Goal: Task Accomplishment & Management: Manage account settings

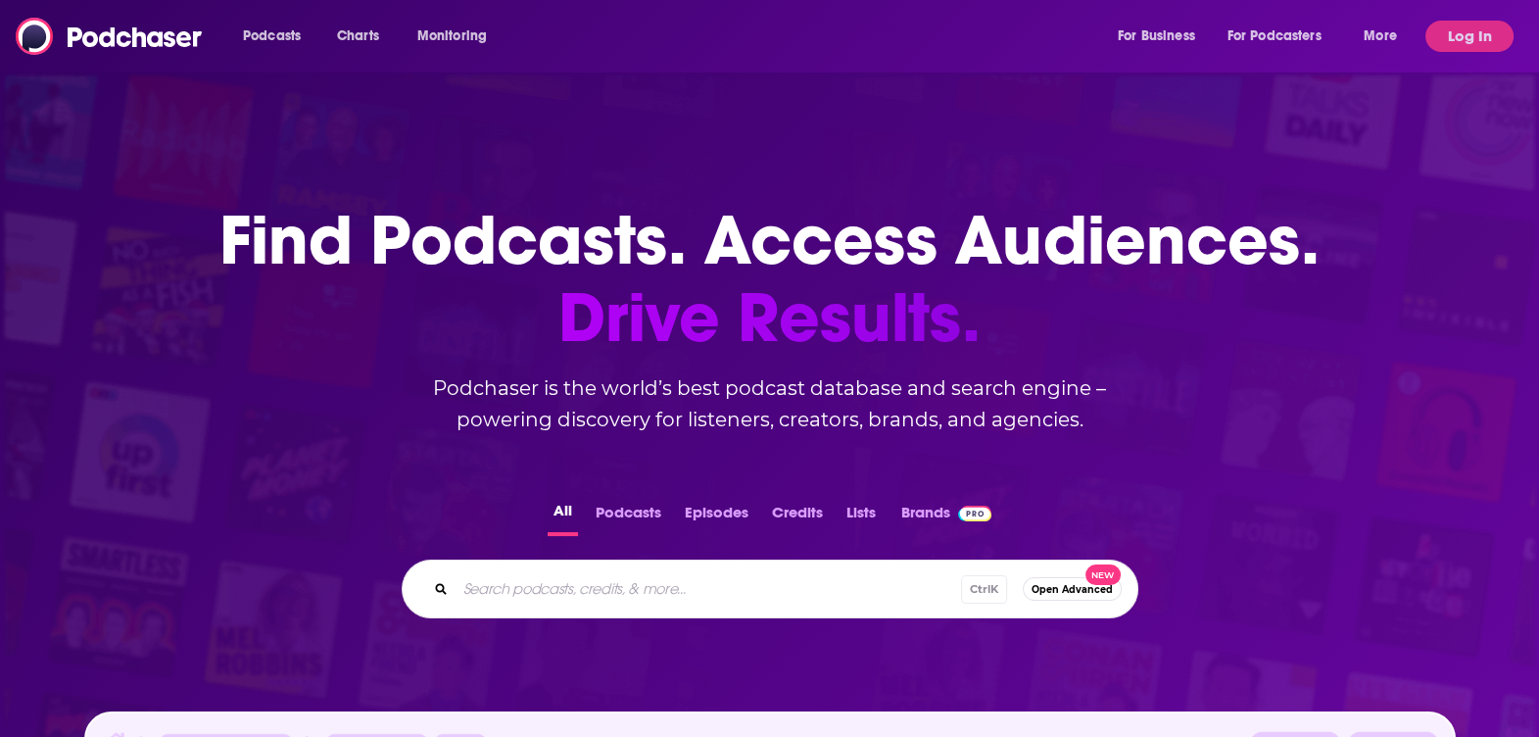
click at [1468, 19] on div "Podcasts Charts Monitoring For Business For Podcasters More Log In" at bounding box center [769, 36] width 1539 height 72
click at [1468, 33] on button "Log In" at bounding box center [1469, 36] width 88 height 31
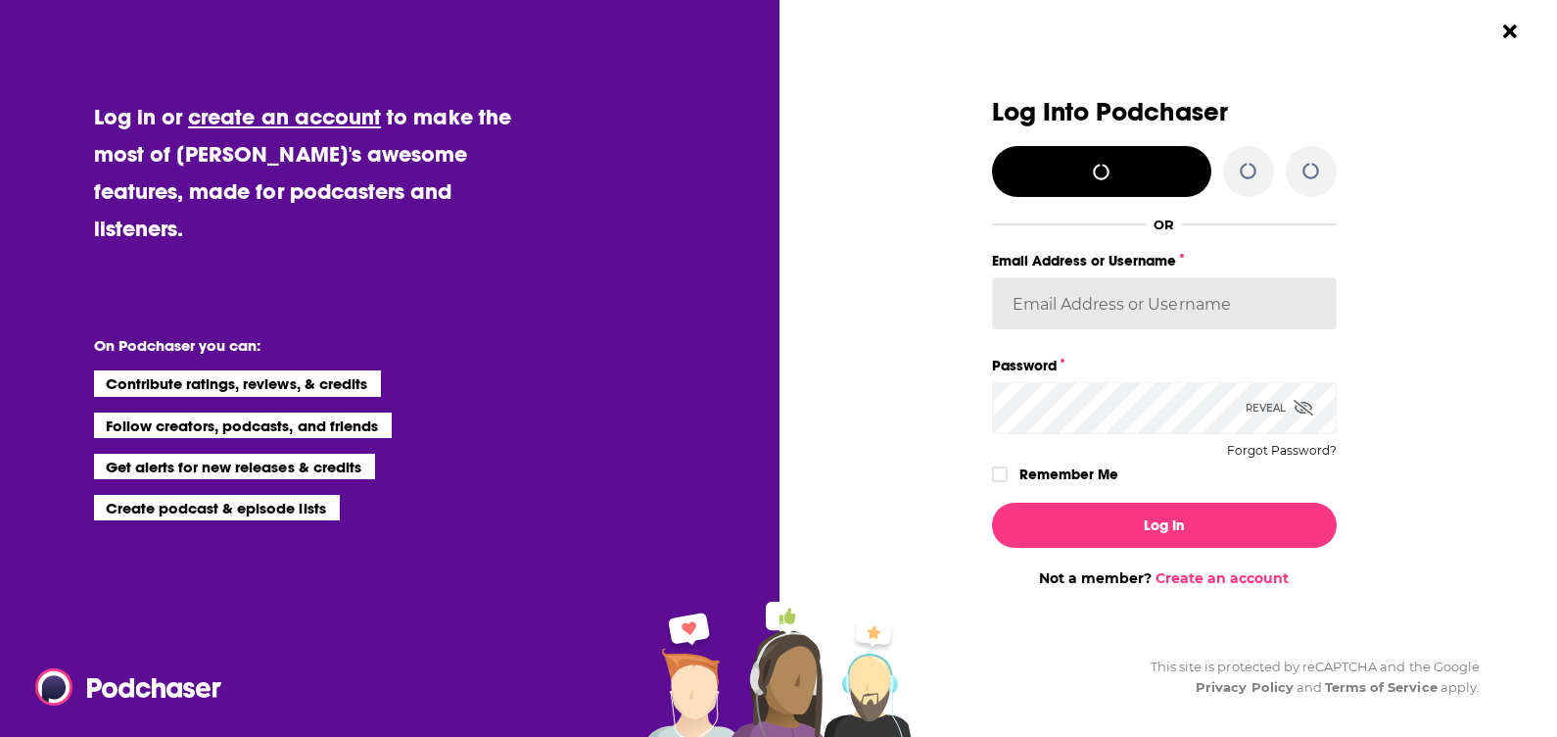
type input "[PERSON_NAME][EMAIL_ADDRESS][PERSON_NAME][DOMAIN_NAME]"
click at [1297, 407] on icon "Dialog" at bounding box center [1304, 408] width 20 height 16
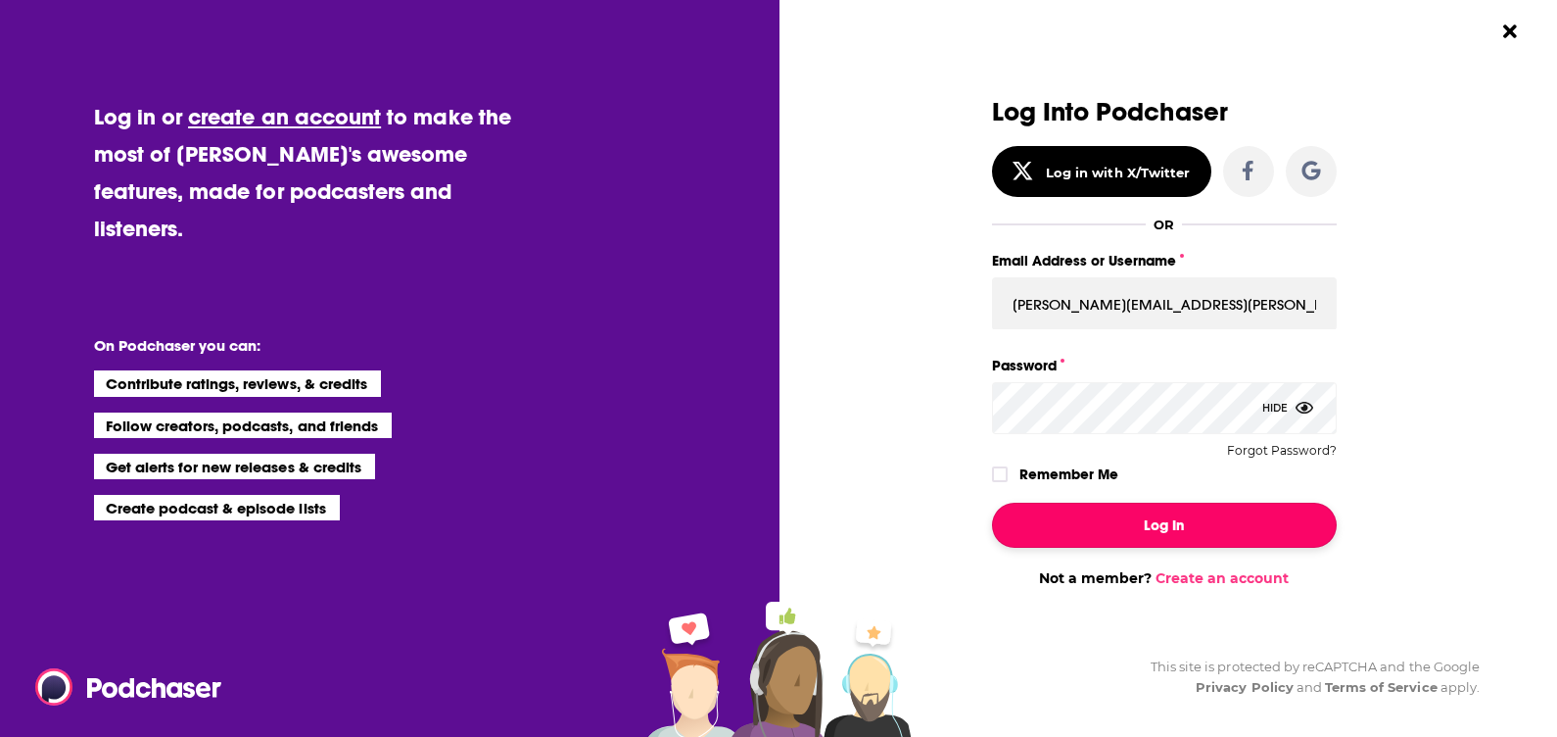
click at [1204, 526] on button "Log In" at bounding box center [1164, 525] width 345 height 45
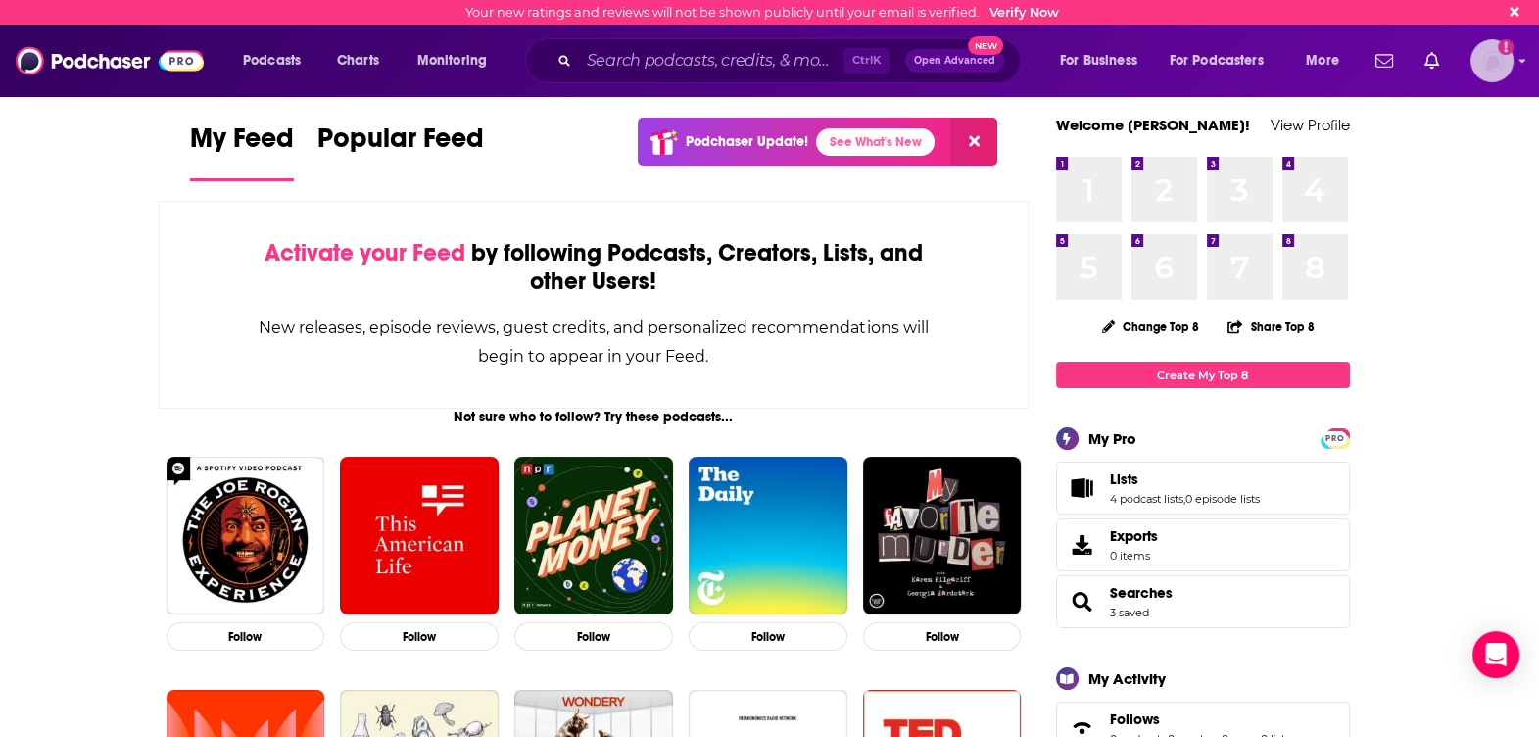
click at [1490, 73] on img "Logged in as jjomalley" at bounding box center [1491, 60] width 43 height 43
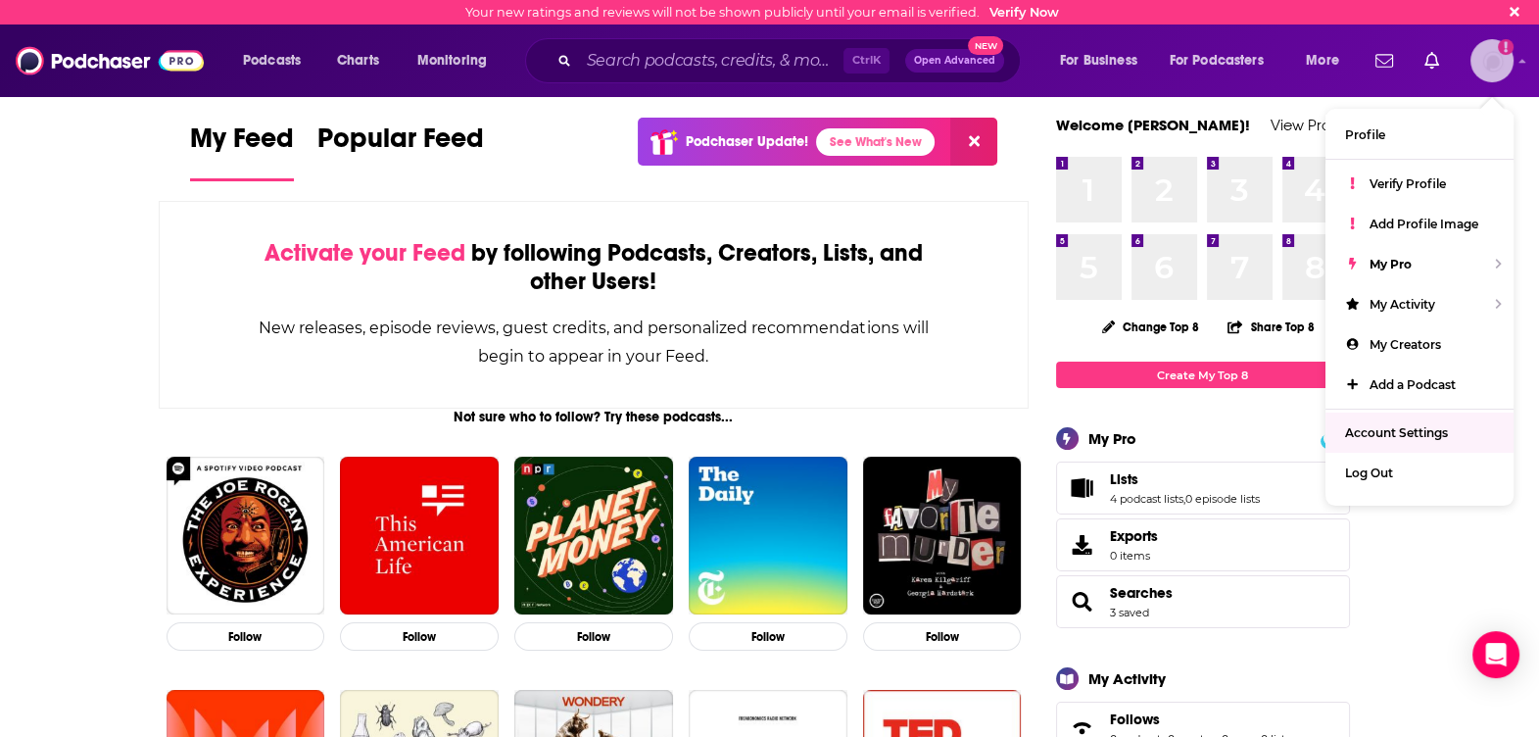
click at [1368, 427] on span "Account Settings" at bounding box center [1396, 432] width 103 height 15
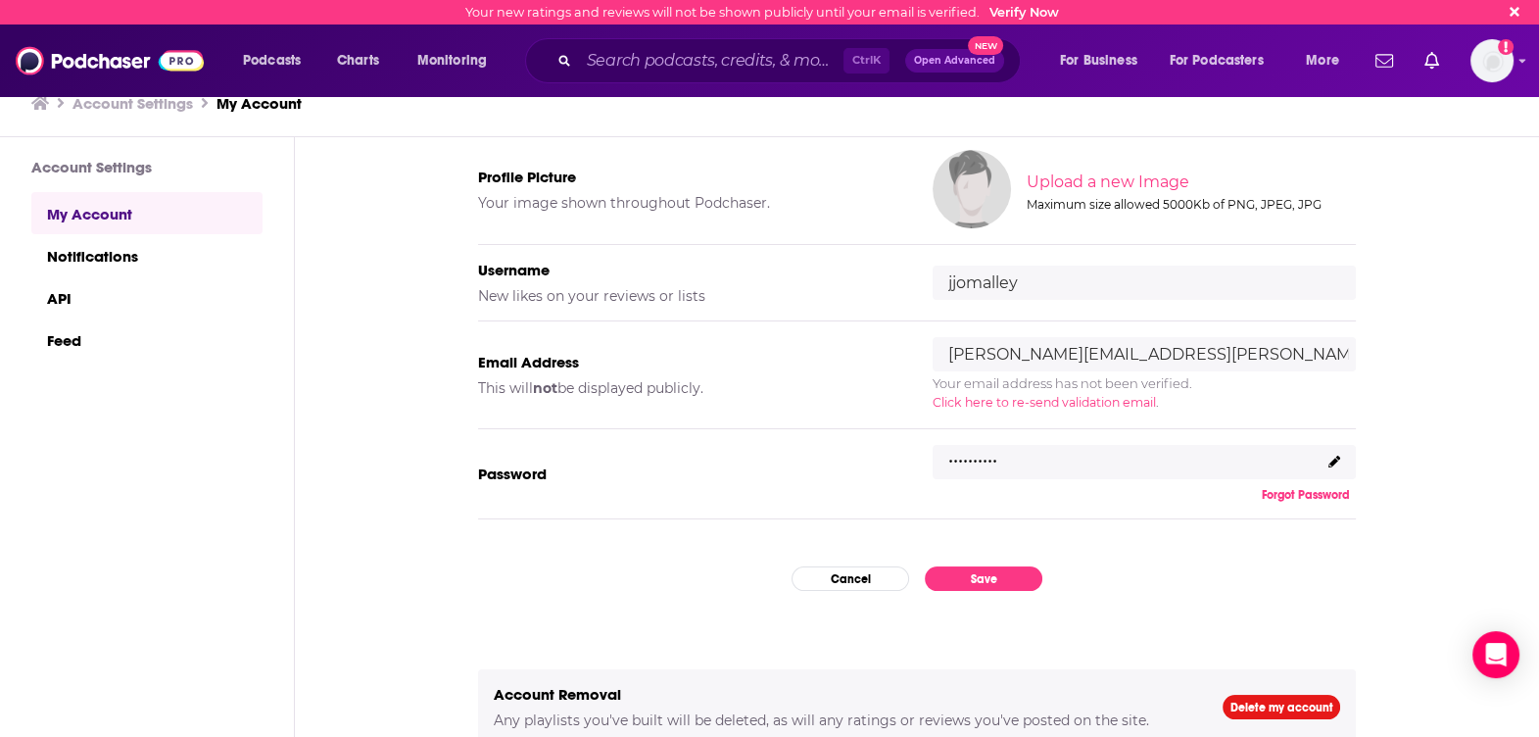
scroll to position [157, 0]
click at [1316, 465] on div ".........." at bounding box center [1144, 463] width 423 height 35
click at [1328, 459] on icon at bounding box center [1334, 462] width 12 height 12
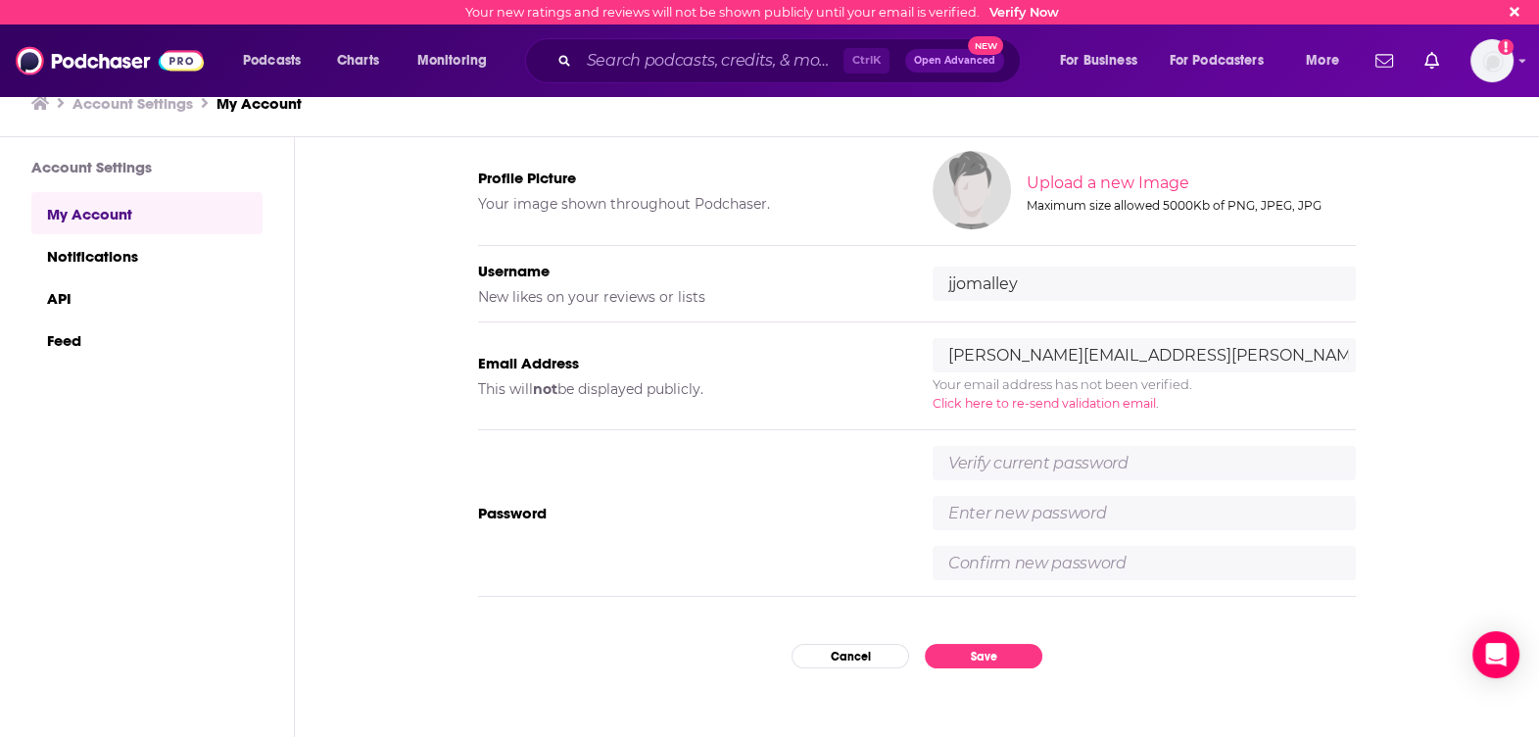
click at [1244, 451] on input "text" at bounding box center [1144, 463] width 423 height 34
type input "Figgychickens22"
type input "C1nsights"
click at [1246, 540] on div "Figgychickens22 C1nsights C1nsights" at bounding box center [1144, 513] width 423 height 134
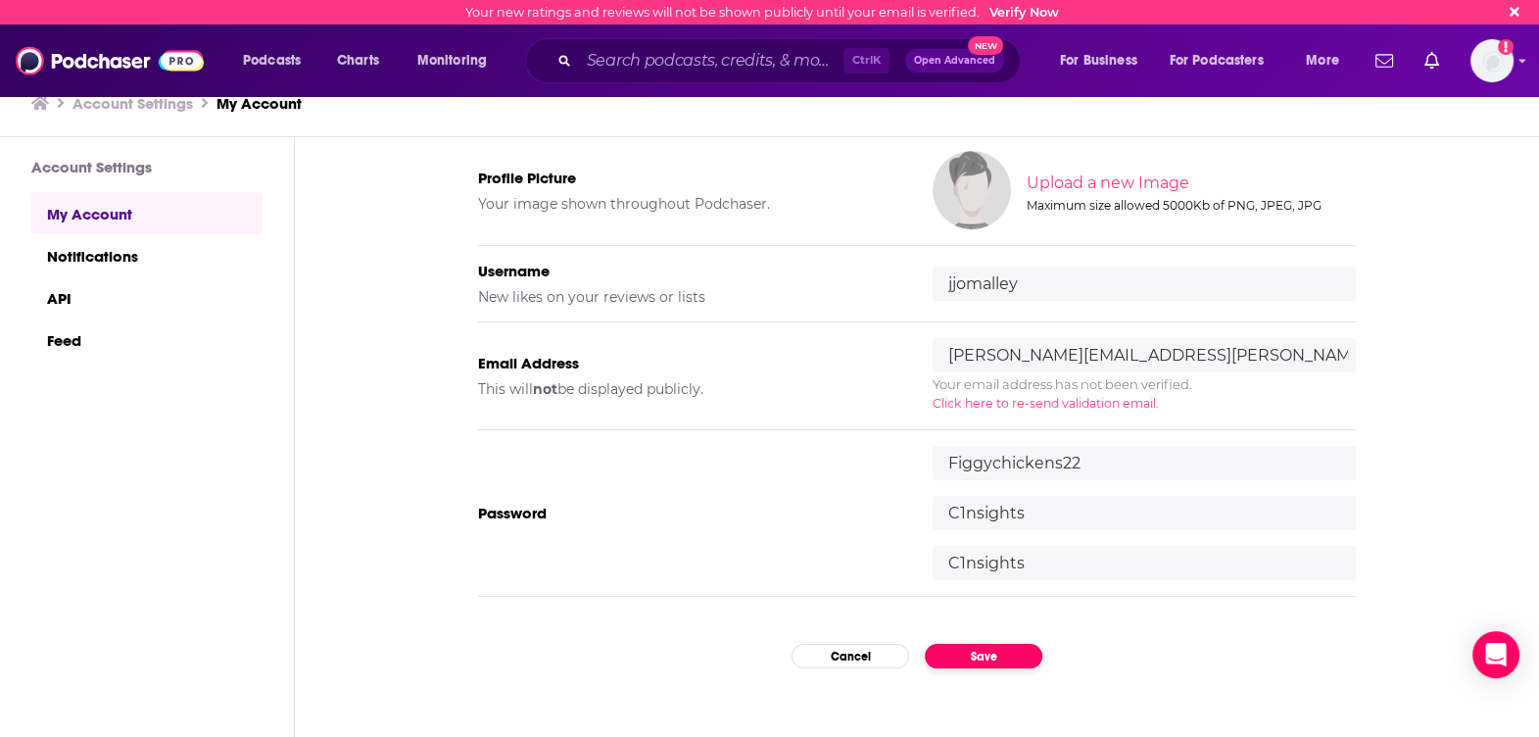
click at [976, 657] on button "Save" at bounding box center [984, 656] width 118 height 24
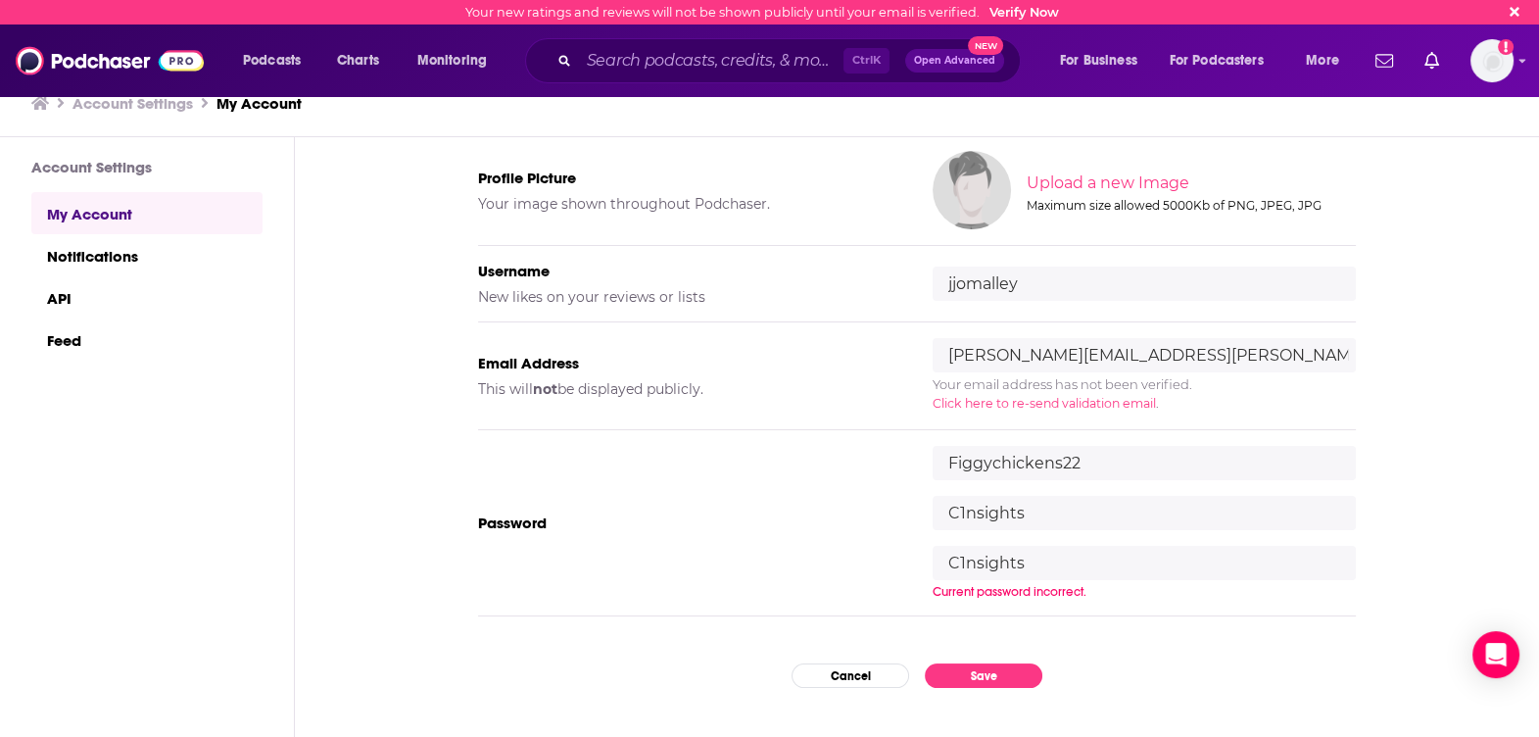
click at [1119, 460] on input "Figgychickens22" at bounding box center [1144, 463] width 423 height 34
type input "Figgychickens22!"
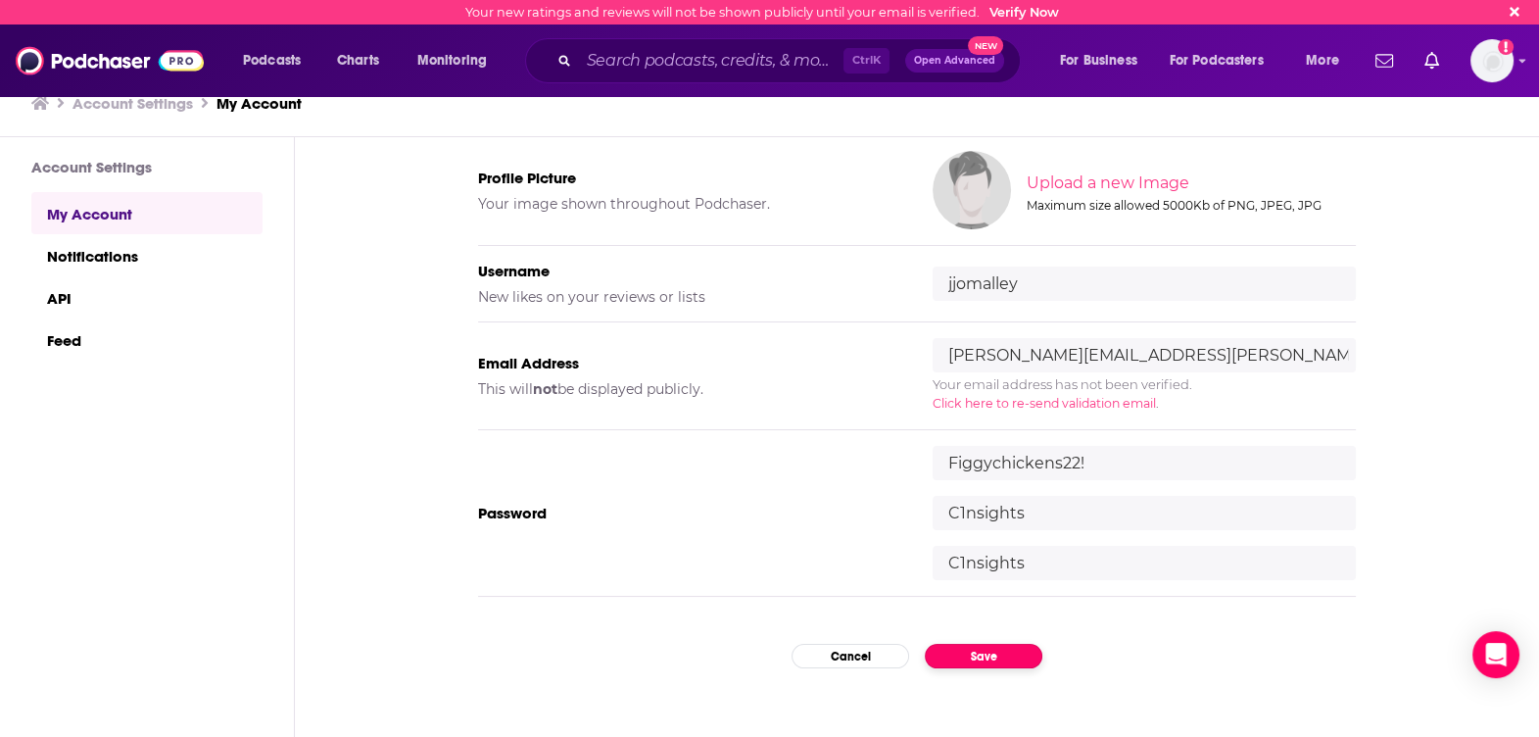
click at [996, 677] on div "My Account Credentials Profile Picture Your image shown throughout Podchaser. U…" at bounding box center [917, 437] width 1244 height 601
click at [965, 649] on button "Save" at bounding box center [984, 656] width 118 height 24
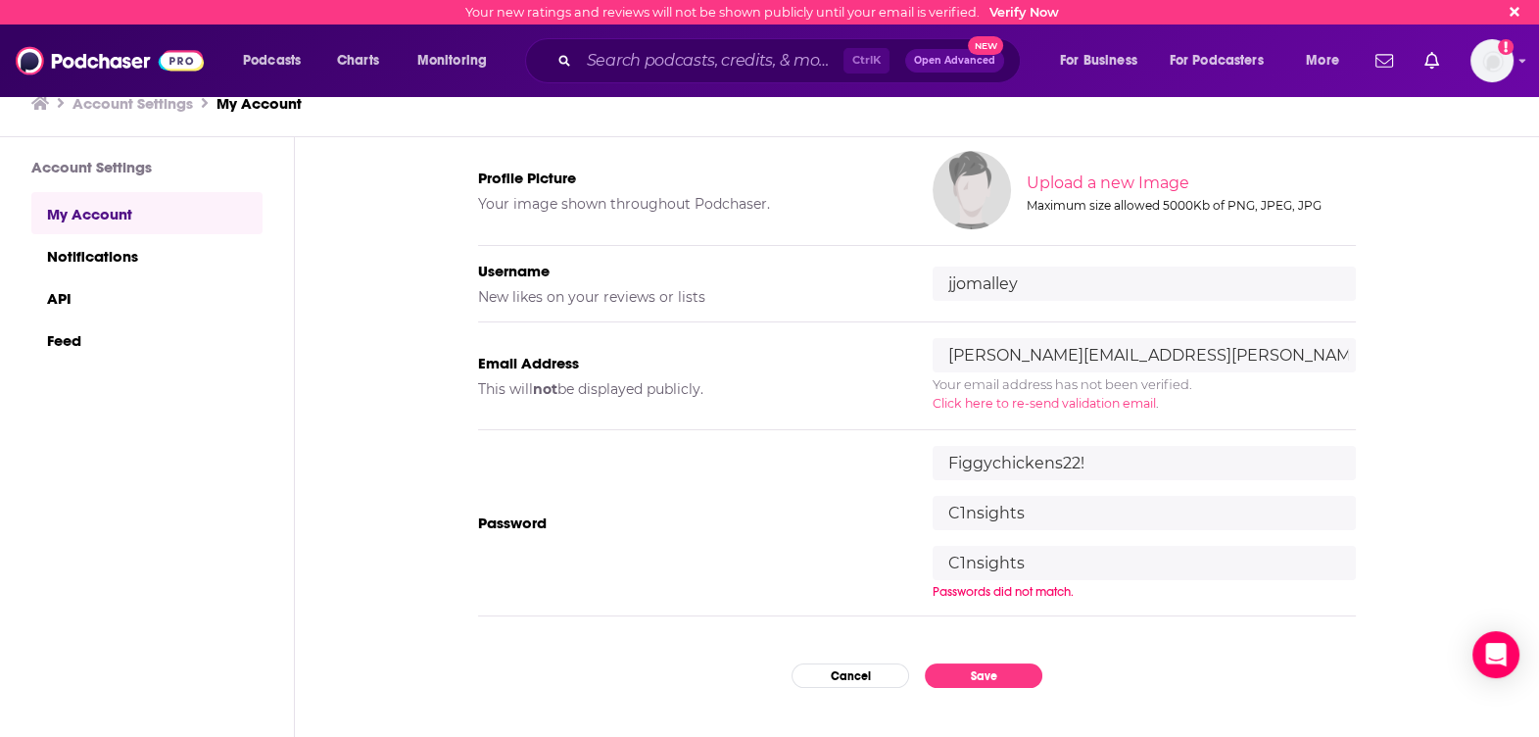
click at [1046, 522] on input "C1nsights" at bounding box center [1144, 513] width 423 height 34
type input "C1nsights!"
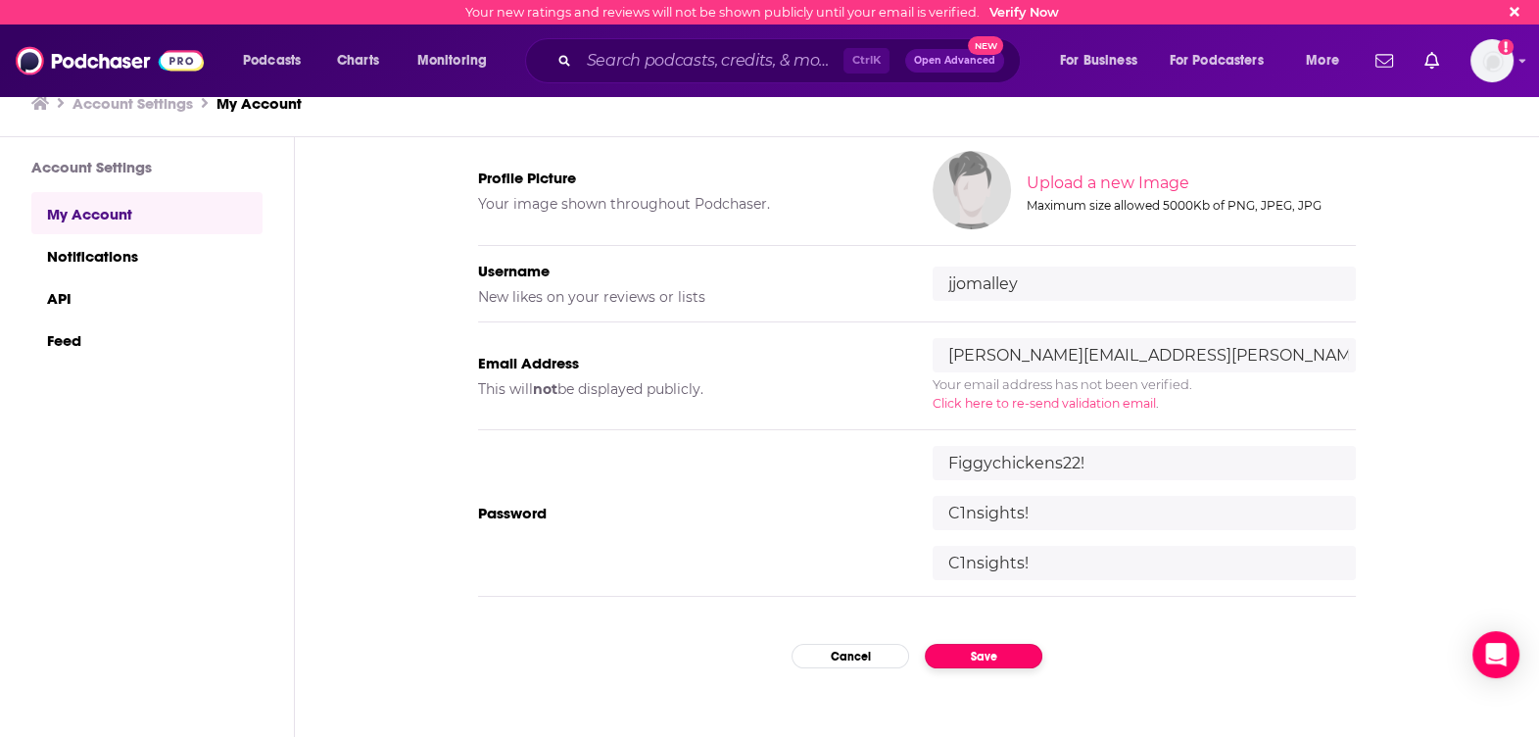
click at [980, 673] on div "My Account Credentials Profile Picture Your image shown throughout Podchaser. U…" at bounding box center [917, 437] width 1244 height 601
click at [994, 650] on button "Save" at bounding box center [984, 656] width 118 height 24
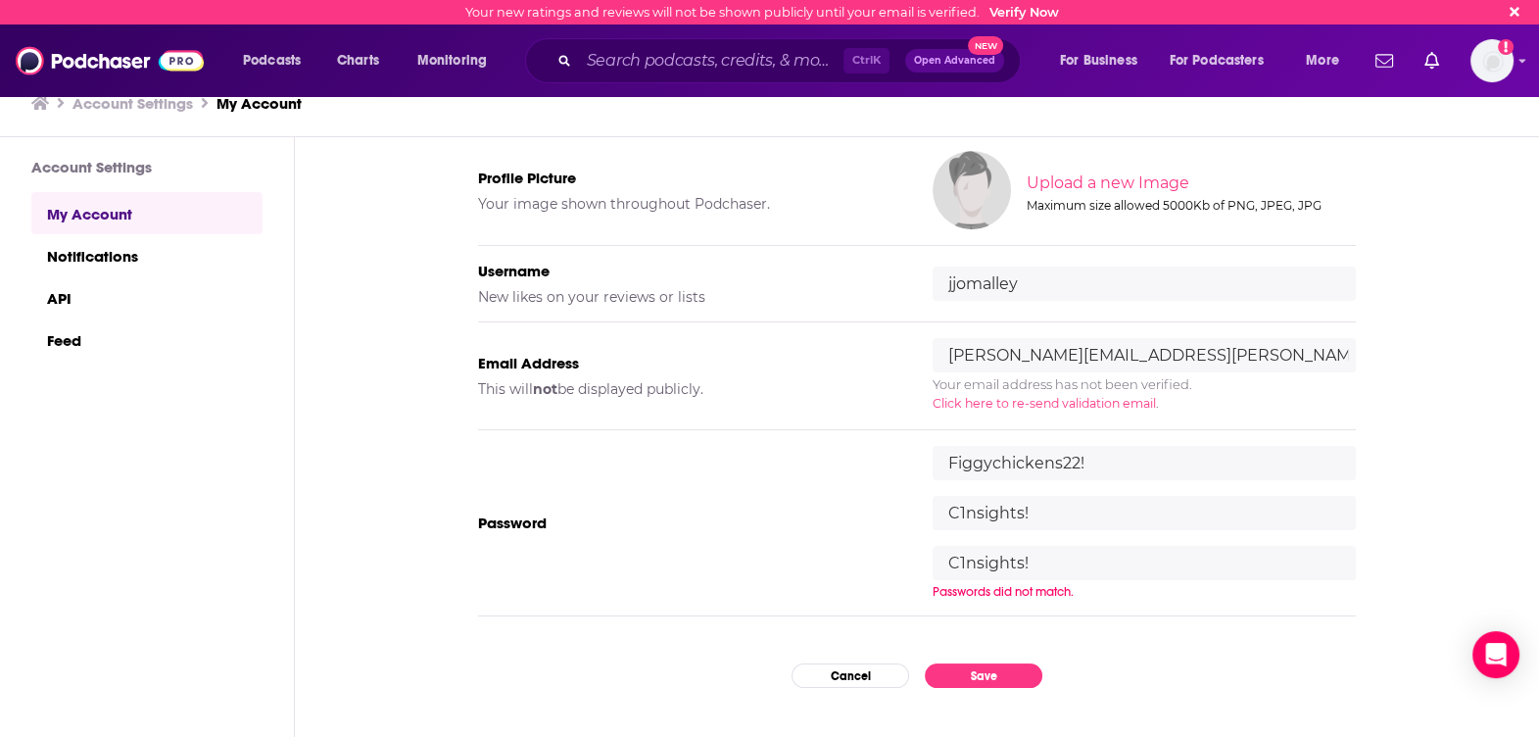
drag, startPoint x: 1055, startPoint y: 504, endPoint x: 905, endPoint y: 521, distance: 150.8
click at [905, 521] on div "Password [SECURITY_DATA] C1nsights! C1nsights! Passwords did not match." at bounding box center [917, 523] width 878 height 186
type input "C1ns!ghts"
click at [970, 674] on div "My Account Credentials Profile Picture Your image shown throughout Podchaser. U…" at bounding box center [917, 437] width 1244 height 601
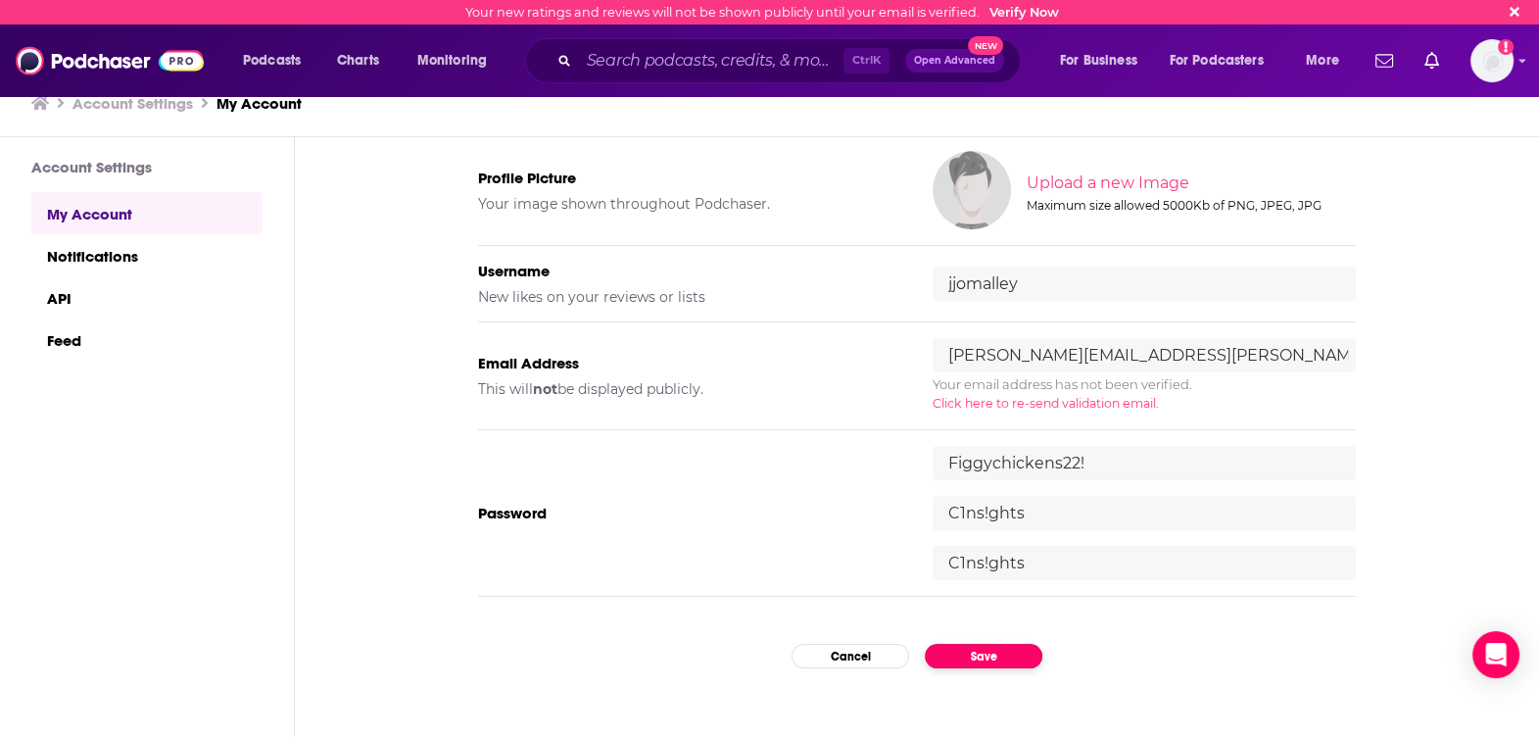
click at [970, 649] on button "Save" at bounding box center [984, 656] width 118 height 24
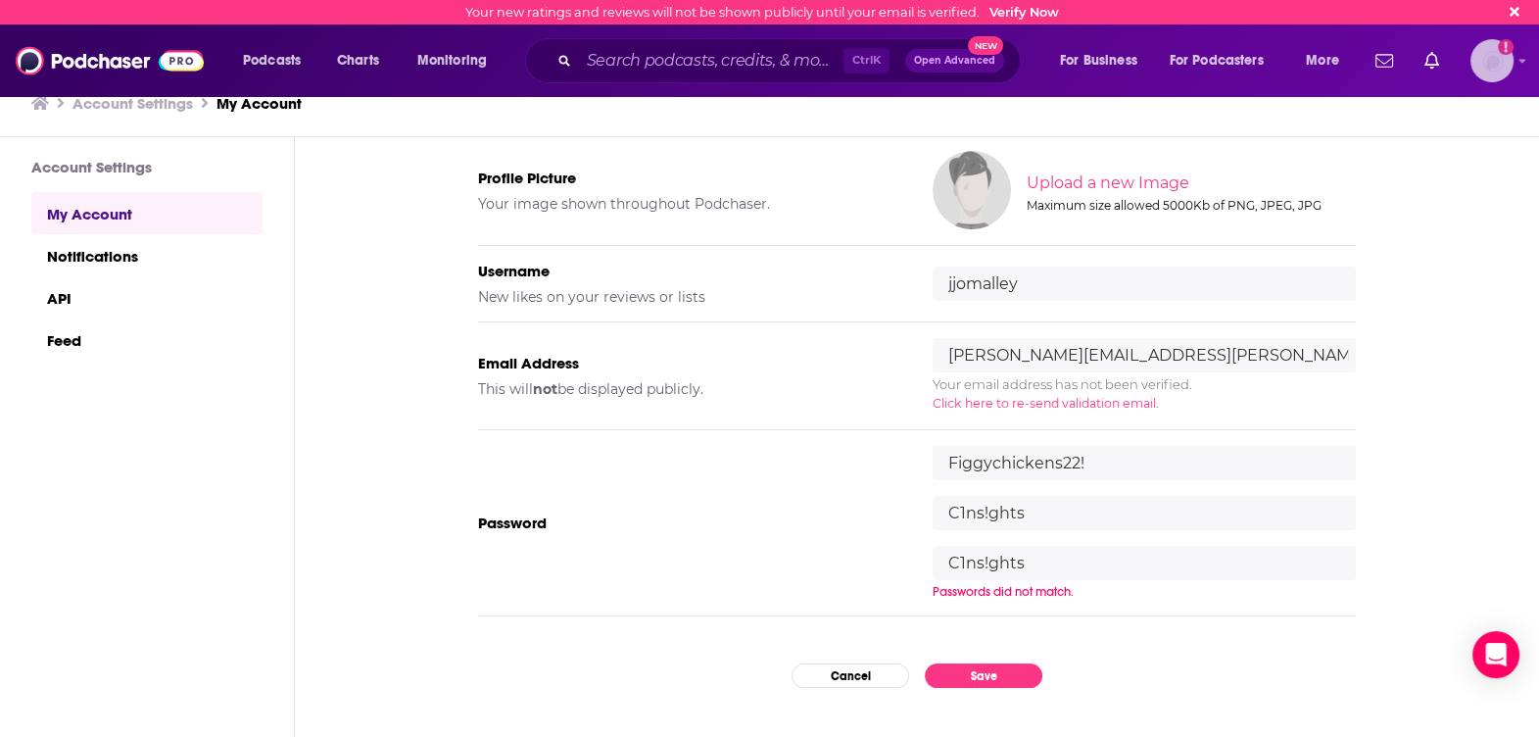
click at [1509, 59] on img "Logged in as jjomalley" at bounding box center [1491, 60] width 43 height 43
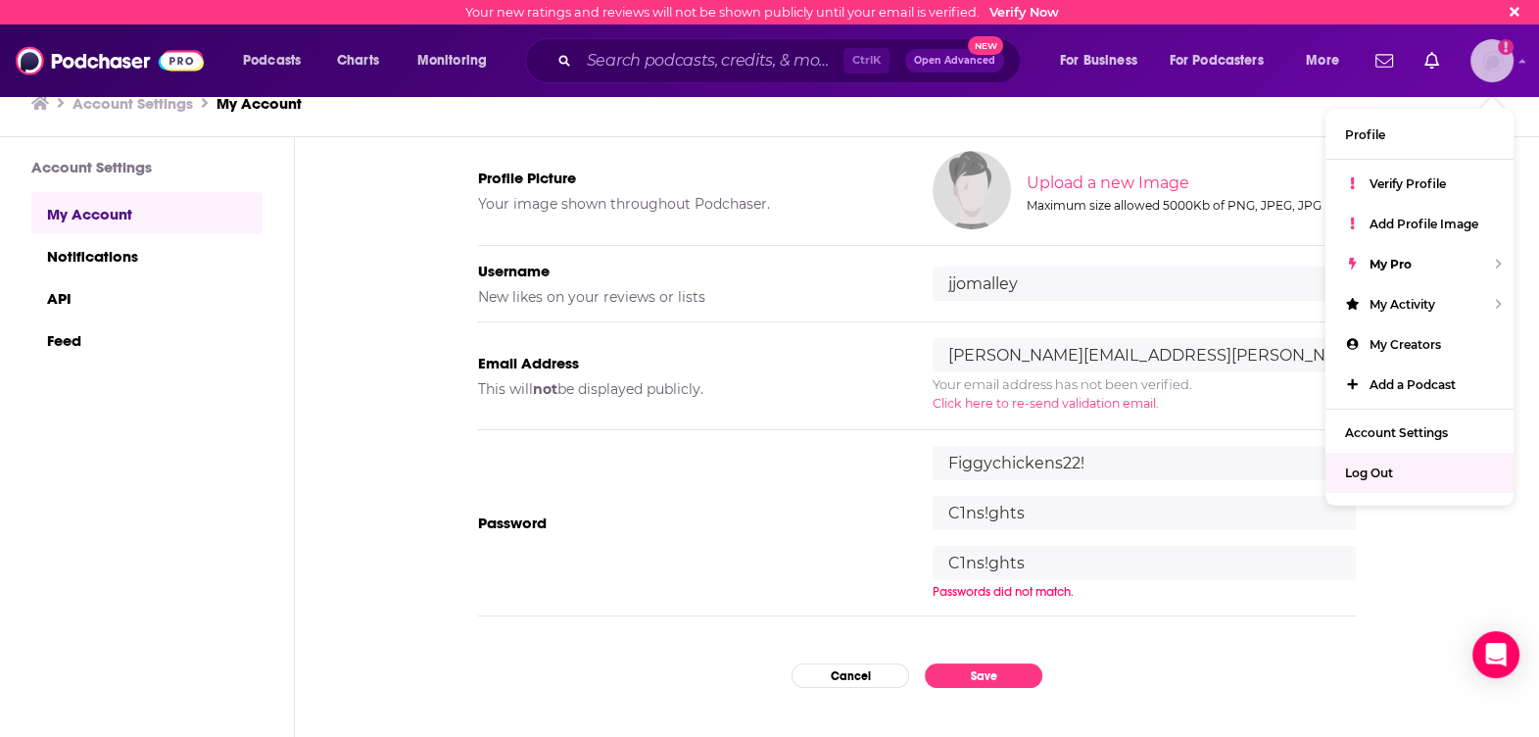
click at [1353, 480] on span "Log Out" at bounding box center [1369, 472] width 48 height 15
